Goal: Task Accomplishment & Management: Complete application form

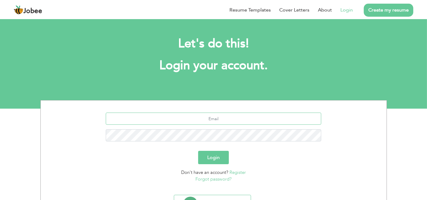
click at [239, 121] on input "text" at bounding box center [213, 119] width 215 height 12
type input "[EMAIL_ADDRESS][DOMAIN_NAME]"
click at [206, 155] on button "Login" at bounding box center [213, 157] width 31 height 13
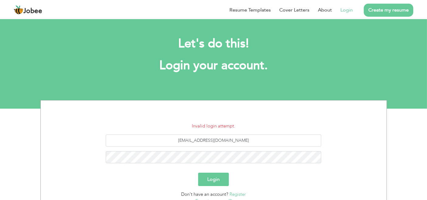
click at [214, 179] on button "Login" at bounding box center [213, 179] width 31 height 13
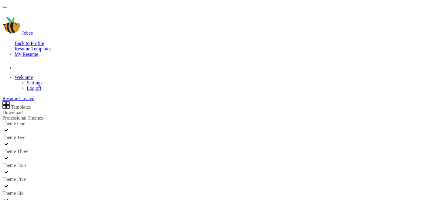
scroll to position [101, 0]
click at [23, 110] on link "Download" at bounding box center [12, 112] width 20 height 5
click at [88, 196] on div at bounding box center [157, 200] width 311 height 9
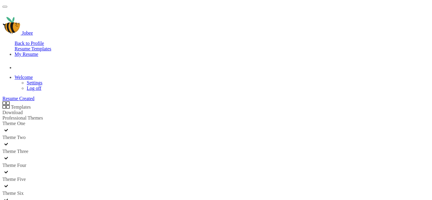
click at [23, 110] on link "Download" at bounding box center [12, 112] width 20 height 5
click at [44, 41] on link "Back to Profile" at bounding box center [29, 43] width 29 height 5
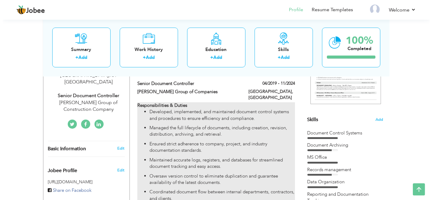
scroll to position [67, 0]
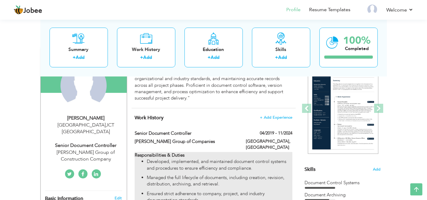
click at [248, 165] on p "Developed, implemented, and maintained document control systems and procedures …" at bounding box center [219, 165] width 145 height 13
type input "Senior Document Controller"
type input "[PERSON_NAME] Group of Companies"
type input "04/2019"
type input "11/2024"
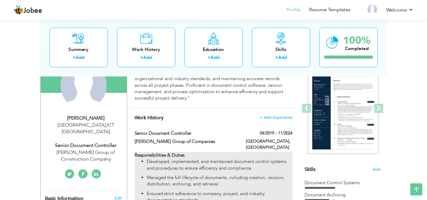
type input "[GEOGRAPHIC_DATA]"
type input "[GEOGRAPHIC_DATA]."
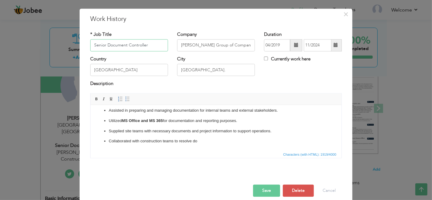
scroll to position [18, 0]
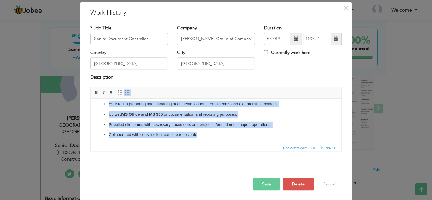
drag, startPoint x: 228, startPoint y: 138, endPoint x: 106, endPoint y: 105, distance: 126.8
click at [106, 105] on html "Responsibilities & Duties Developed, implemented, and maintained document contr…" at bounding box center [215, 42] width 251 height 203
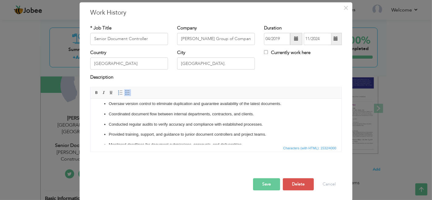
scroll to position [89, 0]
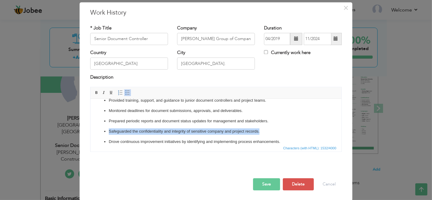
drag, startPoint x: 273, startPoint y: 136, endPoint x: 173, endPoint y: 238, distance: 142.0
click at [90, 139] on html "Responsibilities & Duties Developed, implemented, and maintained document contr…" at bounding box center [215, 90] width 251 height 162
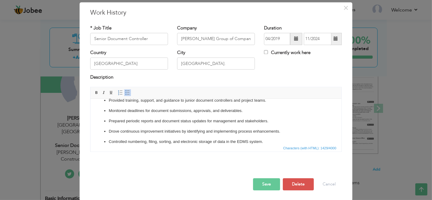
click at [256, 182] on button "Save" at bounding box center [266, 184] width 27 height 12
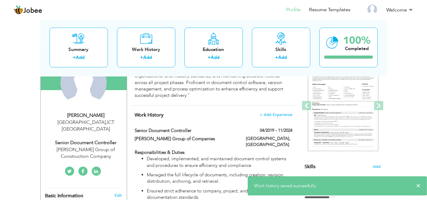
scroll to position [0, 0]
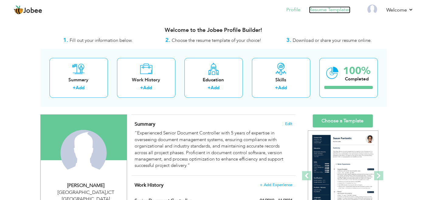
click at [322, 10] on link "Resume Templates" at bounding box center [329, 9] width 41 height 7
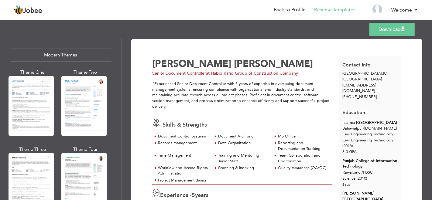
scroll to position [338, 0]
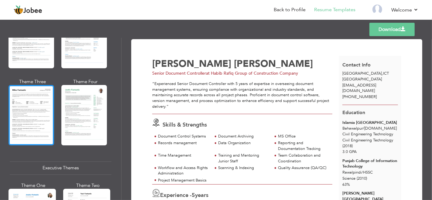
click at [34, 114] on div at bounding box center [32, 115] width 46 height 60
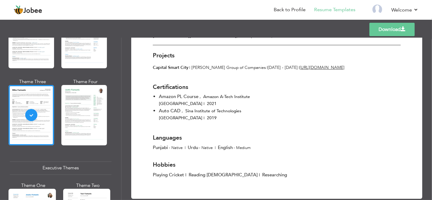
scroll to position [359, 0]
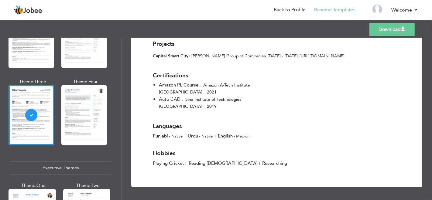
click at [382, 29] on link "Download" at bounding box center [391, 29] width 45 height 13
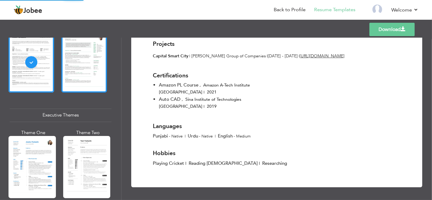
scroll to position [439, 0]
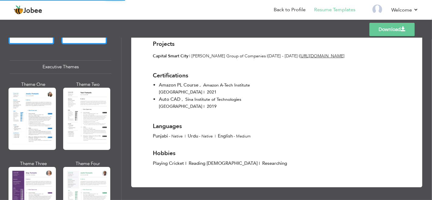
click at [91, 106] on div at bounding box center [86, 119] width 47 height 62
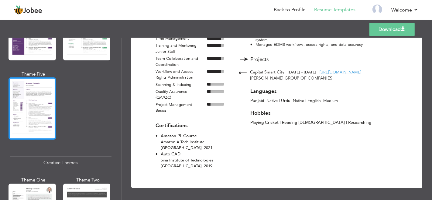
scroll to position [709, 0]
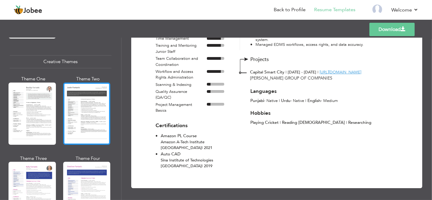
click at [86, 91] on div at bounding box center [86, 114] width 47 height 62
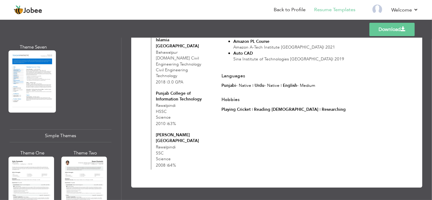
scroll to position [1077, 0]
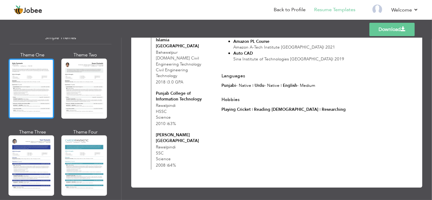
click at [45, 85] on div at bounding box center [32, 89] width 46 height 60
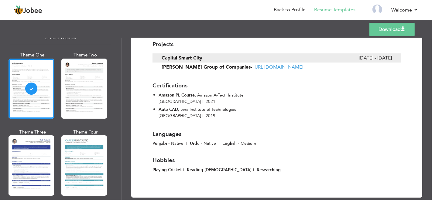
scroll to position [374, 0]
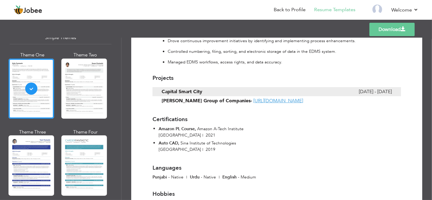
click at [394, 28] on link "Download" at bounding box center [391, 29] width 45 height 13
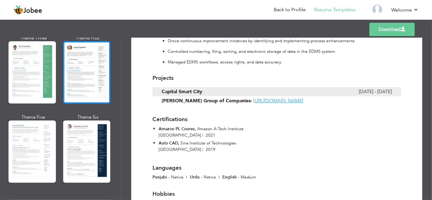
scroll to position [169, 0]
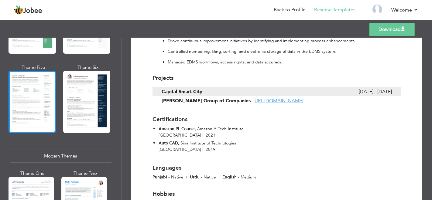
click at [40, 104] on div at bounding box center [32, 102] width 47 height 62
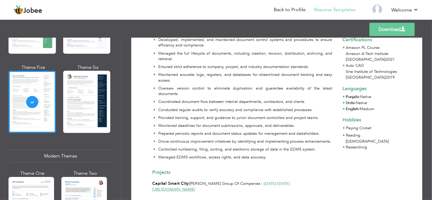
scroll to position [208, 0]
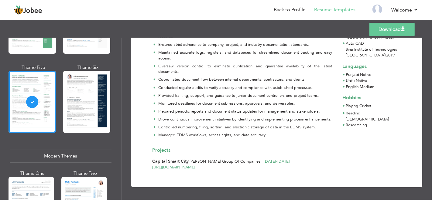
click at [391, 33] on link "Download" at bounding box center [391, 29] width 45 height 13
click at [286, 6] on link "Back to Profile" at bounding box center [290, 9] width 32 height 7
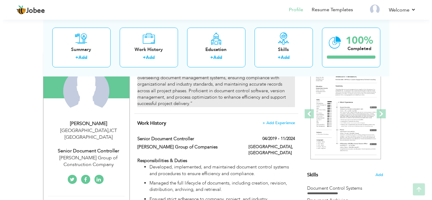
scroll to position [101, 0]
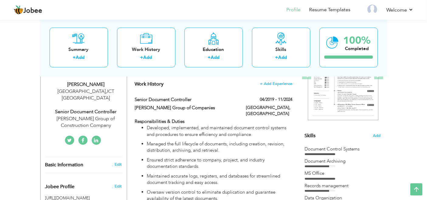
type input "Senior Document Controller"
type input "[PERSON_NAME] Group of Companies"
type input "04/2019"
type input "11/2024"
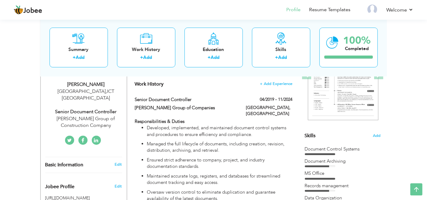
type input "[GEOGRAPHIC_DATA]"
type input "[GEOGRAPHIC_DATA]."
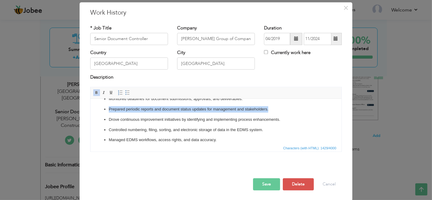
drag, startPoint x: 283, startPoint y: 116, endPoint x: 171, endPoint y: 214, distance: 147.9
click at [90, 115] on html "Responsibilities & Duties Developed, implemented, and maintained document contr…" at bounding box center [215, 74] width 251 height 152
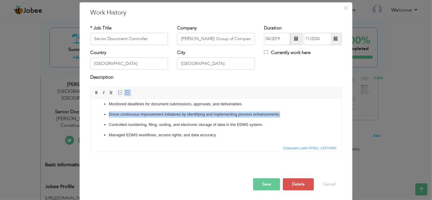
drag, startPoint x: 286, startPoint y: 115, endPoint x: 82, endPoint y: 118, distance: 204.5
click at [90, 118] on html "Responsibilities & Duties Developed, implemented, and maintained document contr…" at bounding box center [215, 74] width 251 height 142
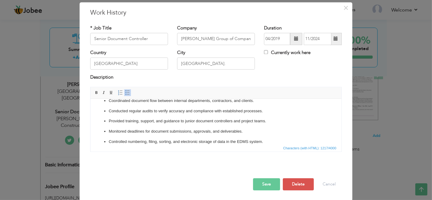
scroll to position [58, 0]
drag, startPoint x: 278, startPoint y: 127, endPoint x: 172, endPoint y: 229, distance: 147.4
click at [90, 131] on html "Responsibilities & Duties Developed, implemented, and maintained document contr…" at bounding box center [215, 106] width 251 height 132
click at [278, 125] on p "Conducted regular audits to verify accuracy and compliance with established pro…" at bounding box center [215, 121] width 214 height 6
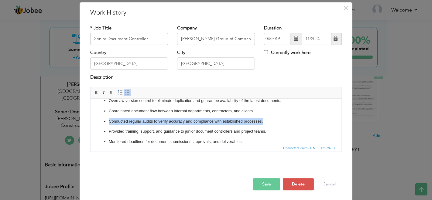
drag, startPoint x: 269, startPoint y: 126, endPoint x: 103, endPoint y: 129, distance: 165.9
click at [103, 129] on ul "Developed, implemented, and maintained document control systems and procedures …" at bounding box center [215, 111] width 239 height 109
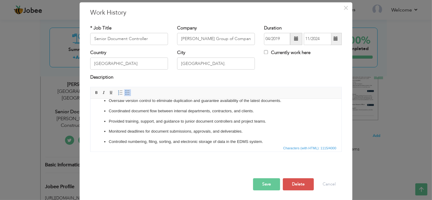
click at [264, 184] on button "Save" at bounding box center [266, 184] width 27 height 12
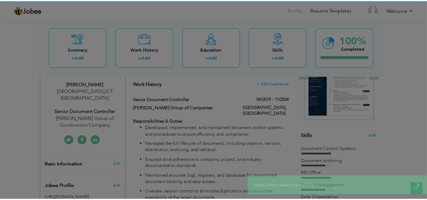
scroll to position [0, 0]
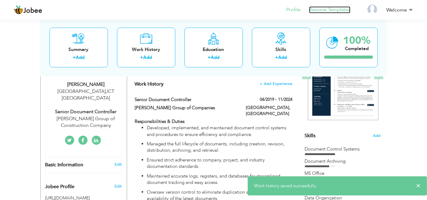
click at [329, 12] on link "Resume Templates" at bounding box center [329, 9] width 41 height 7
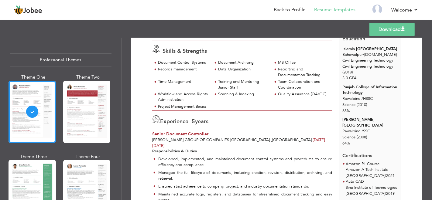
scroll to position [23, 0]
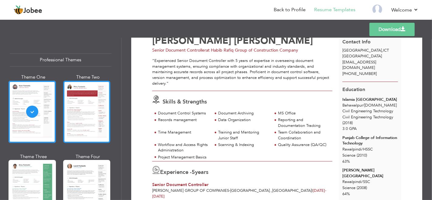
click at [86, 111] on div at bounding box center [86, 112] width 47 height 62
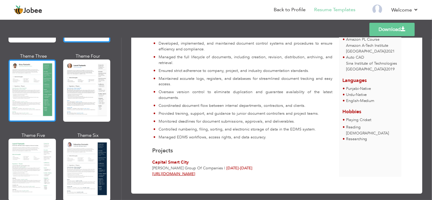
scroll to position [135, 0]
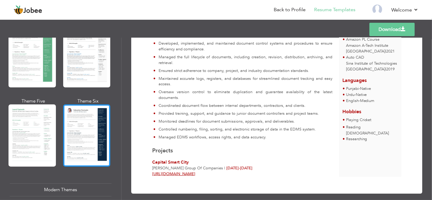
click at [88, 125] on div at bounding box center [86, 136] width 47 height 62
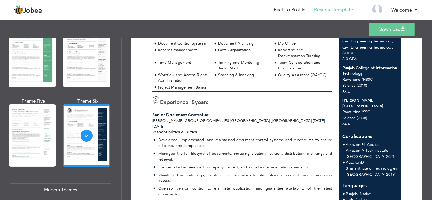
scroll to position [0, 0]
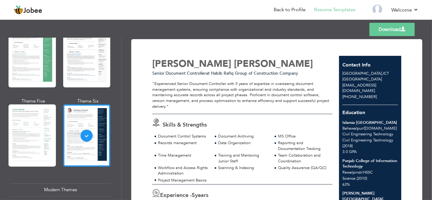
click at [386, 29] on link "Download" at bounding box center [391, 29] width 45 height 13
